Goal: Ask a question: Seek information or help from site administrators or community

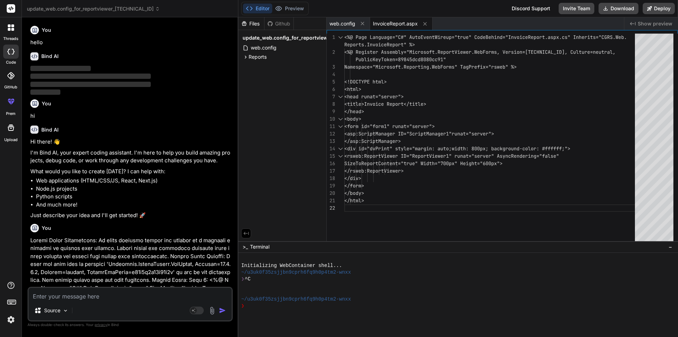
scroll to position [7022, 0]
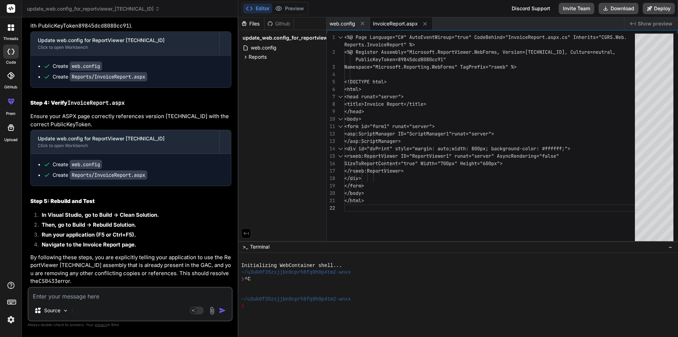
click at [103, 296] on textarea at bounding box center [130, 294] width 203 height 13
type textarea "d"
type textarea "x"
type textarea "de"
type textarea "x"
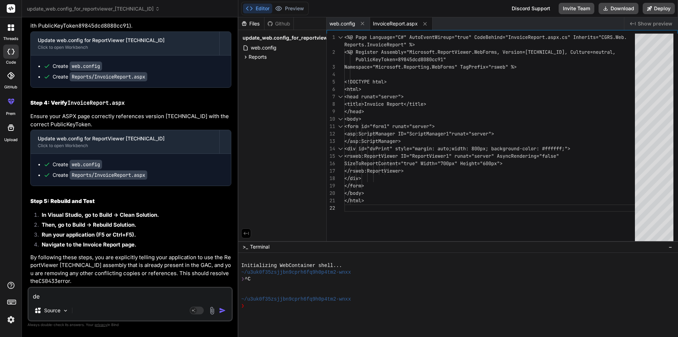
type textarea "def"
type textarea "x"
type textarea "defi"
type textarea "x"
type textarea "defin"
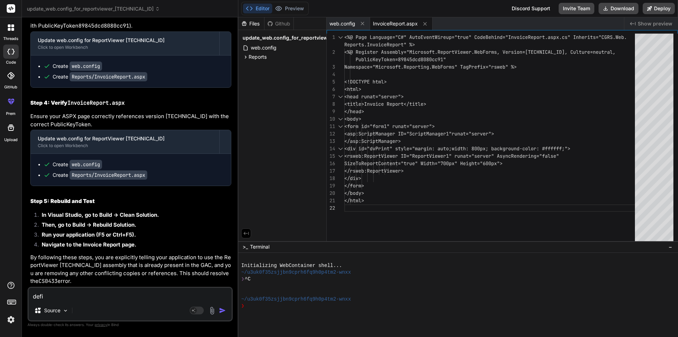
type textarea "x"
type textarea "defini"
type textarea "x"
type textarea "definit"
type textarea "x"
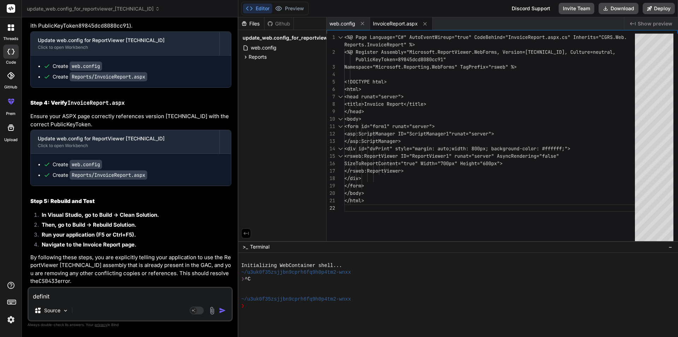
type textarea "definiti"
type textarea "x"
type textarea "definitio"
type textarea "x"
type textarea "definition"
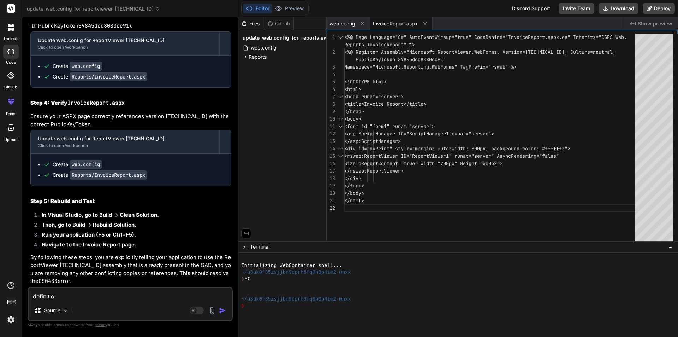
type textarea "x"
type textarea "definition"
type textarea "x"
type textarea "definition o"
type textarea "x"
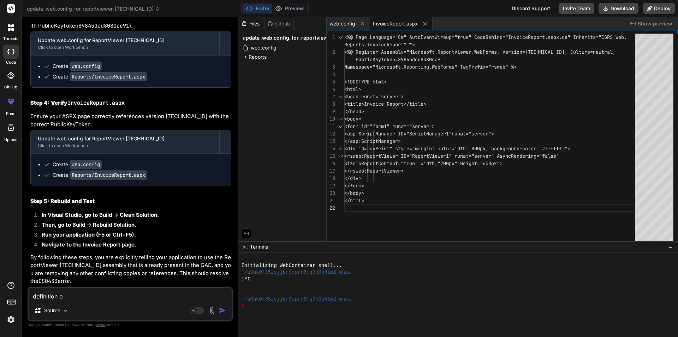
type textarea "definition of"
type textarea "x"
type textarea "definition of"
type textarea "x"
type textarea "definition of r"
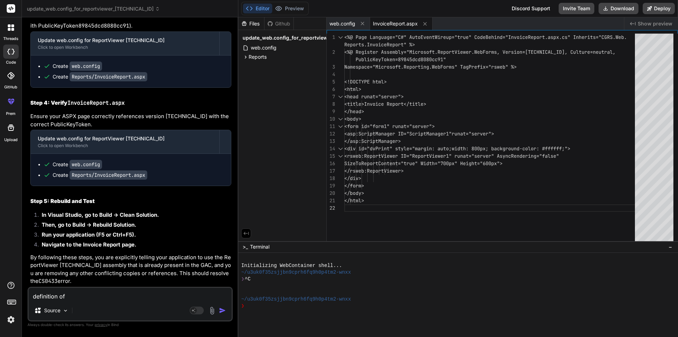
type textarea "x"
type textarea "definition of re"
type textarea "x"
type textarea "definition of rep"
type textarea "x"
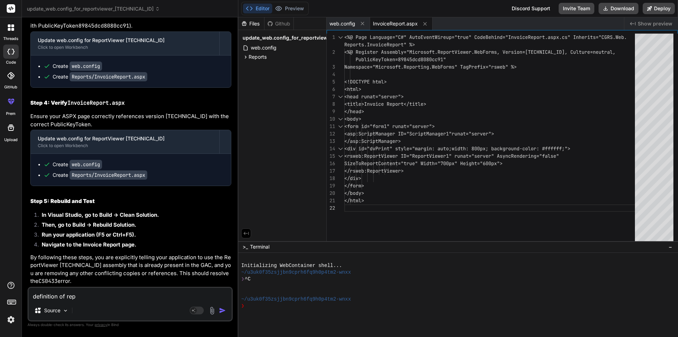
type textarea "definition of repo"
type textarea "x"
type textarea "definition of repor"
type textarea "x"
type textarea "definition of report"
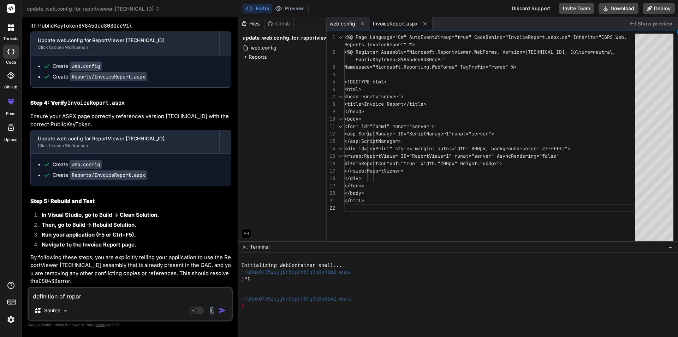
type textarea "x"
type textarea "definition of report."
type textarea "x"
type textarea "definition of report.r"
type textarea "x"
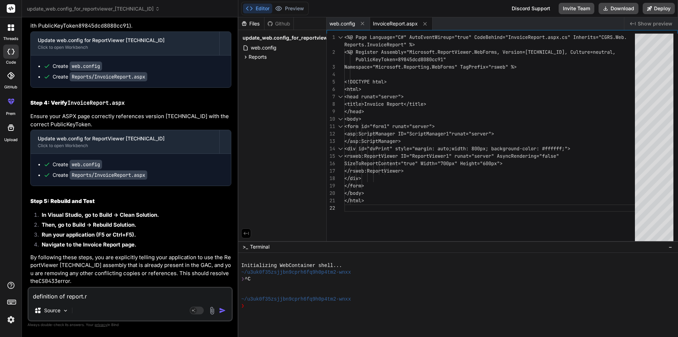
type textarea "definition of report.rd"
type textarea "x"
type textarea "definition of report.rdl"
type textarea "x"
type textarea "definition of report.rdlc"
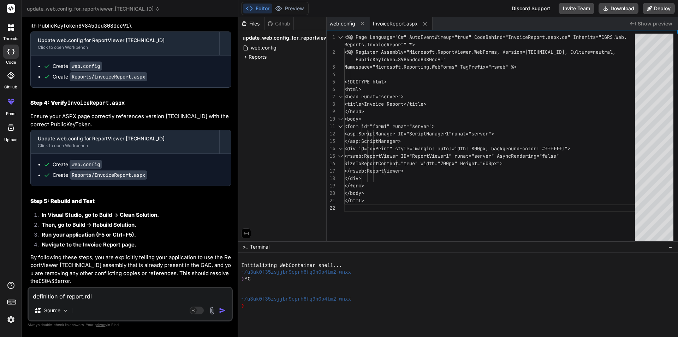
type textarea "x"
type textarea "definition of report.rdlc"
type textarea "x"
type textarea "definition of report.rdlc i"
type textarea "x"
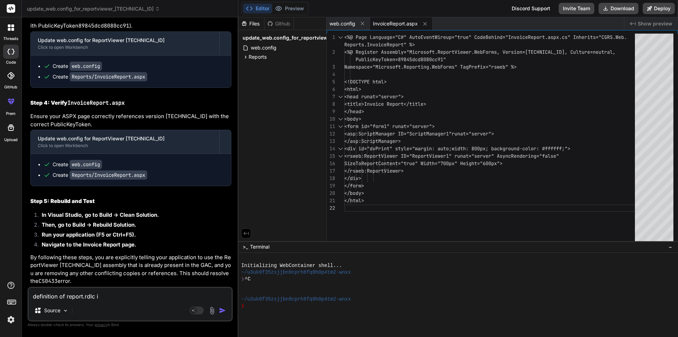
type textarea "definition of report.rdlc is"
type textarea "x"
type textarea "definition of report.rdlc is"
type textarea "x"
type textarea "definition of report.rdlc is i"
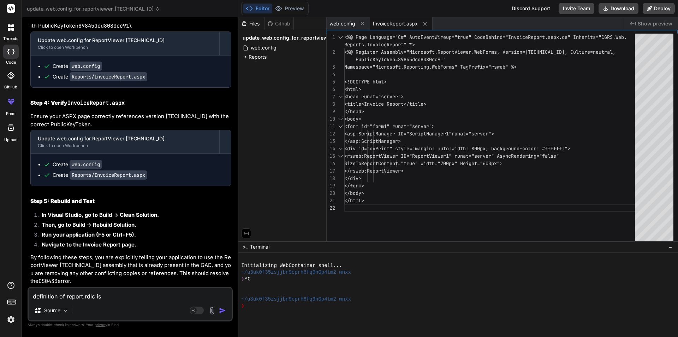
type textarea "x"
type textarea "definition of report.rdlc is in"
type textarea "x"
type textarea "definition of report.rdlc is inv"
type textarea "x"
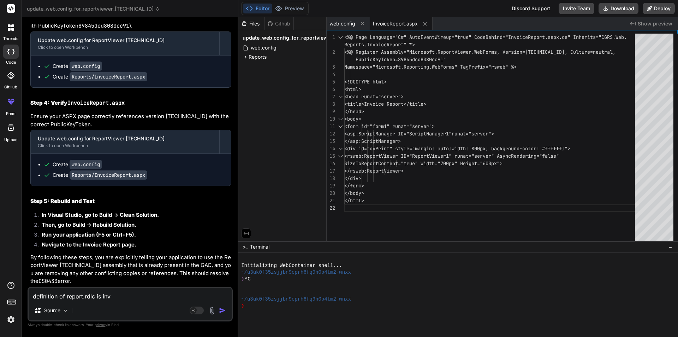
type textarea "definition of report.rdlc is inva"
type textarea "x"
type textarea "definition of report.rdlc is inval"
type textarea "x"
type textarea "definition of report.rdlc is invalu"
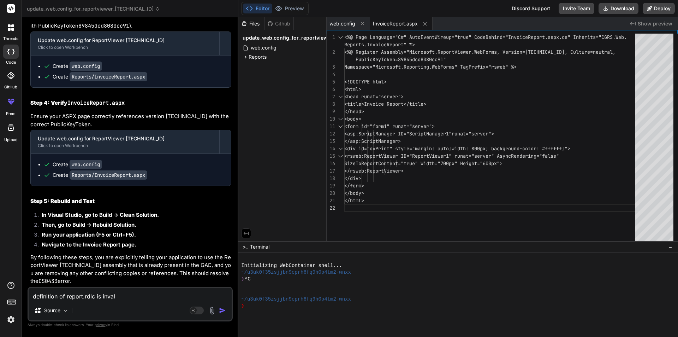
type textarea "x"
type textarea "definition of report.rdlc is inval"
type textarea "x"
type textarea "definition of report.rdlc is invali"
type textarea "x"
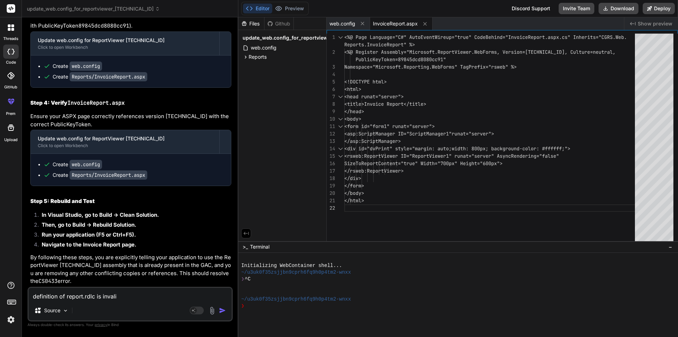
type textarea "definition of report.rdlc is invalid"
type textarea "x"
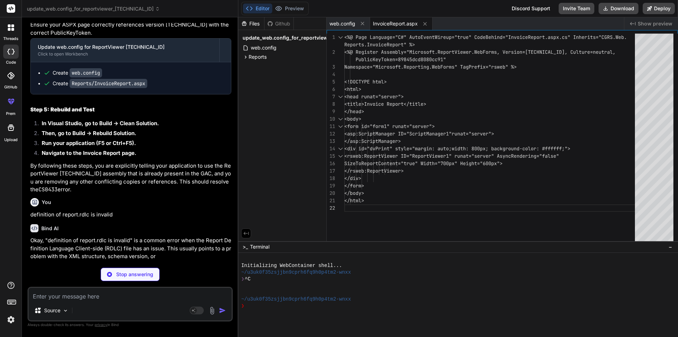
scroll to position [7095, 0]
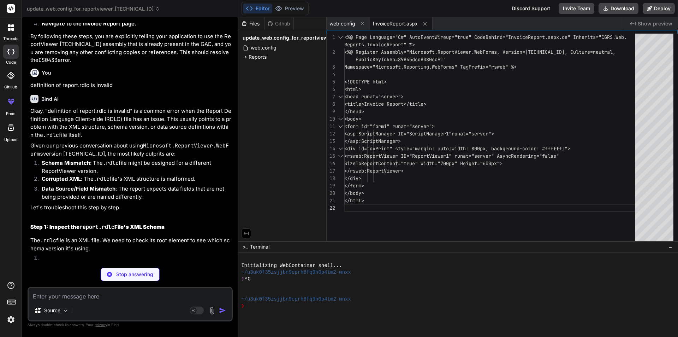
type textarea "x"
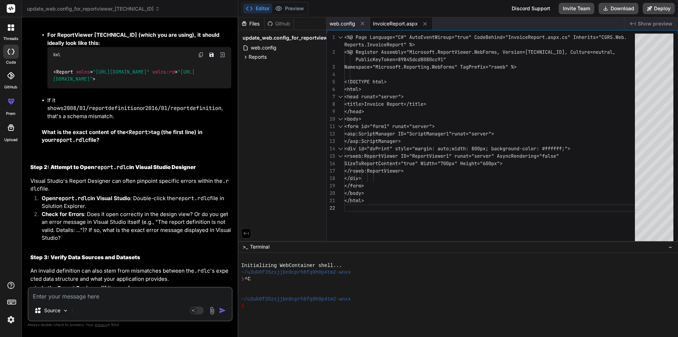
scroll to position [7448, 0]
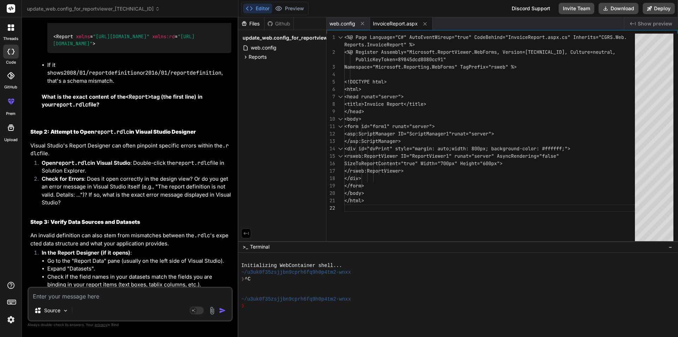
click at [87, 299] on textarea at bounding box center [130, 294] width 203 height 13
paste textarea "<Report xmlns="[URL][DOMAIN_NAME]" xmlns:rd="[URL][DOMAIN_NAME]">"
type textarea "<Report xmlns="[URL][DOMAIN_NAME]" xmlns:rd="[URL][DOMAIN_NAME]">"
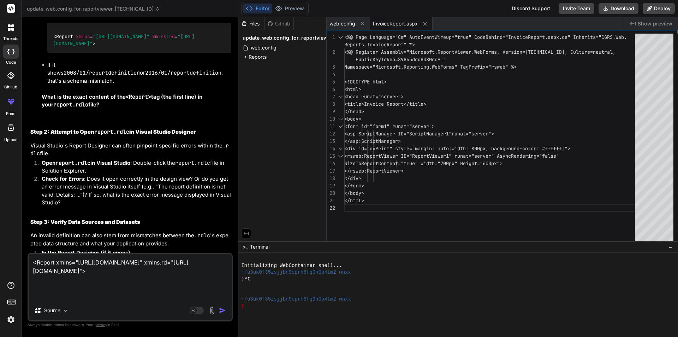
type textarea "x"
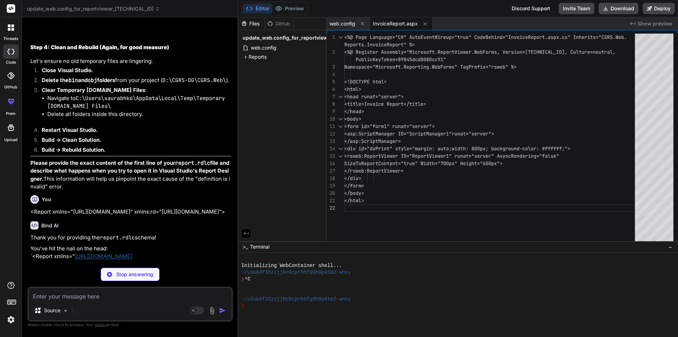
scroll to position [7938, 0]
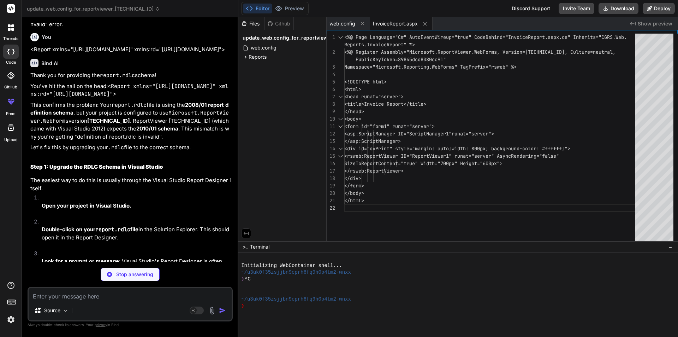
type textarea "x"
type textarea "<!-- Assuming this is the beginning of your report.rdlc file --> <Report xmlns=…"
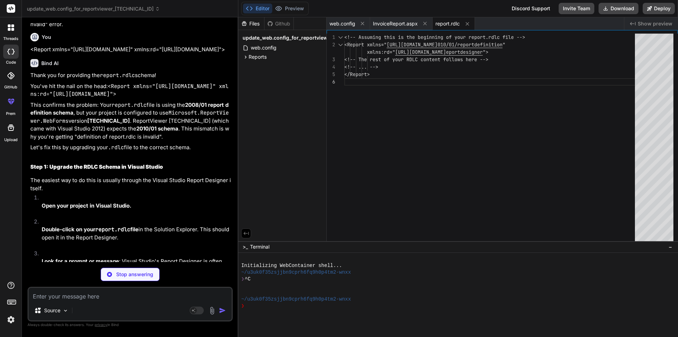
type textarea "x"
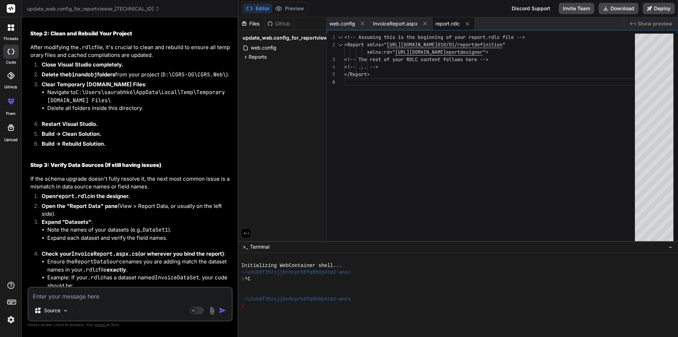
scroll to position [8362, 0]
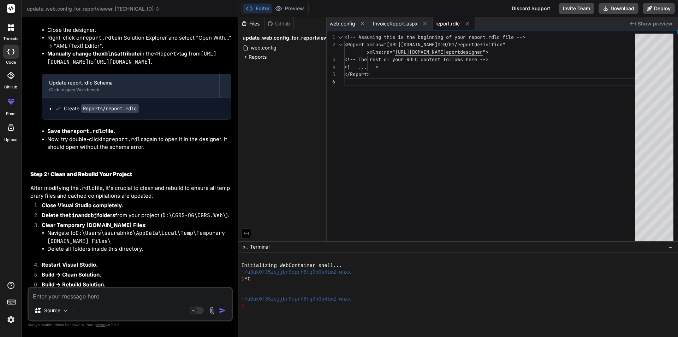
scroll to position [8256, 0]
click at [72, 295] on textarea at bounding box center [130, 294] width 203 height 13
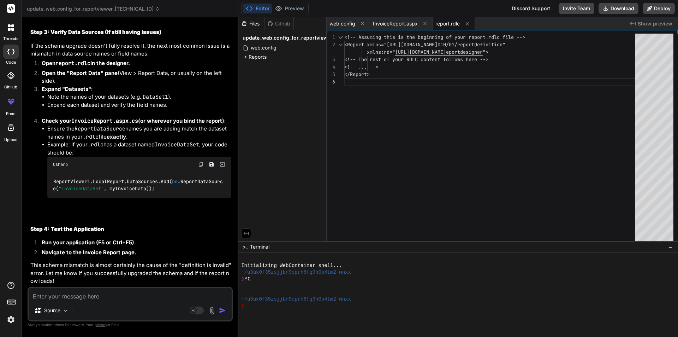
scroll to position [8759, 0]
